Goal: Transaction & Acquisition: Purchase product/service

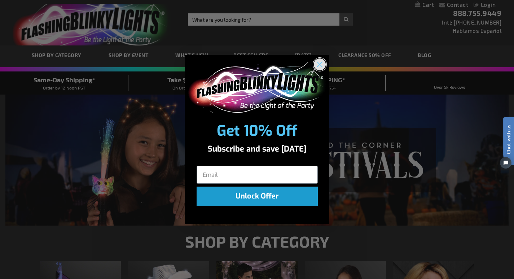
click at [319, 63] on circle "Close dialog" at bounding box center [320, 64] width 12 height 12
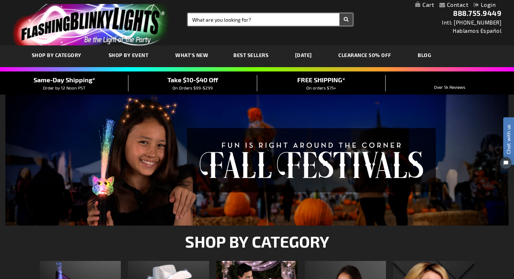
click at [217, 22] on input "Search" at bounding box center [270, 19] width 165 height 12
type input "necklace"
click at [340, 13] on button "Search" at bounding box center [346, 19] width 13 height 12
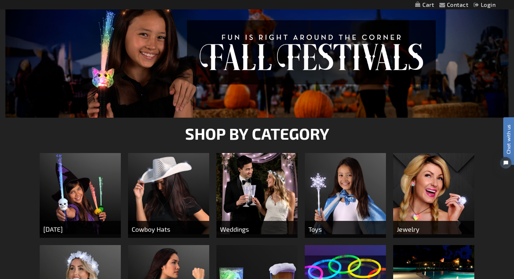
scroll to position [108, 0]
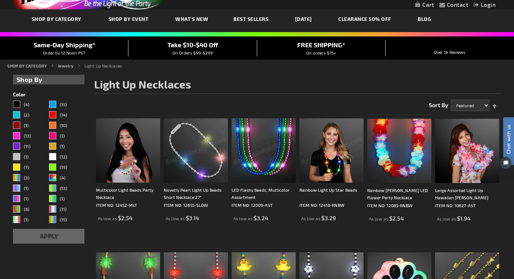
click at [248, 147] on img at bounding box center [264, 150] width 64 height 64
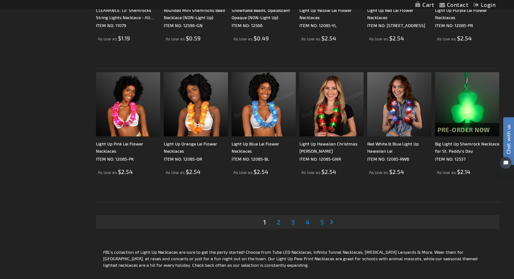
scroll to position [1301, 0]
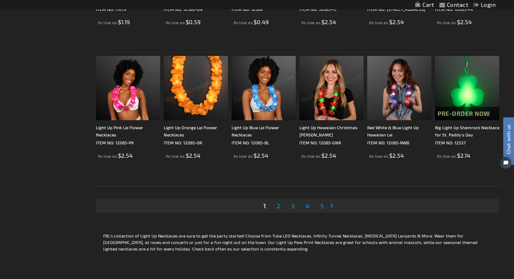
click at [277, 206] on span "2" at bounding box center [279, 206] width 4 height 8
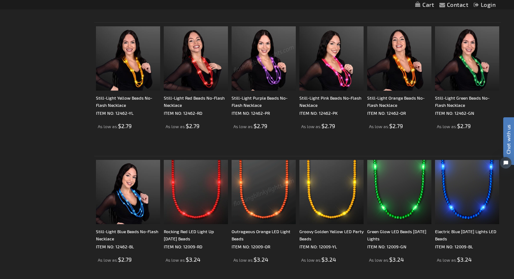
scroll to position [650, 0]
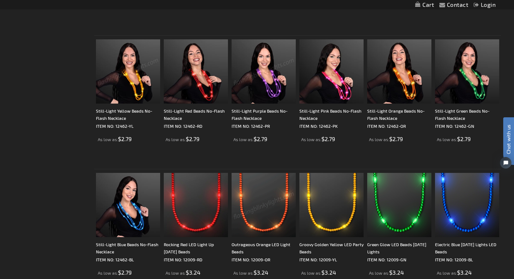
click at [105, 80] on img at bounding box center [128, 71] width 64 height 64
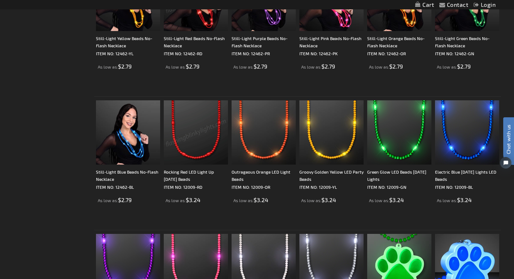
click at [174, 125] on img at bounding box center [196, 132] width 64 height 64
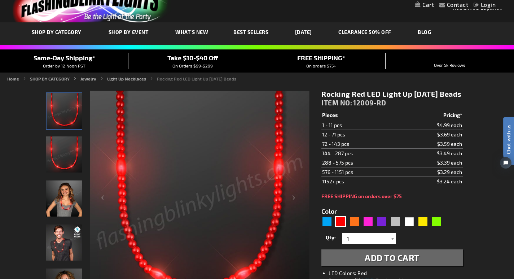
scroll to position [36, 0]
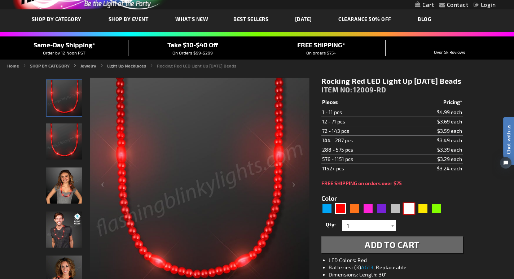
click at [408, 214] on div "White" at bounding box center [409, 208] width 11 height 11
type input "5646"
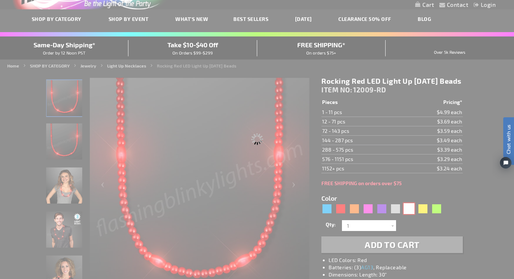
type input "12009-WT"
type input "Customize - Classy White Light Up Beads, Pearlescent - ITEM NO: 12009-WT"
